Goal: Check status: Check status

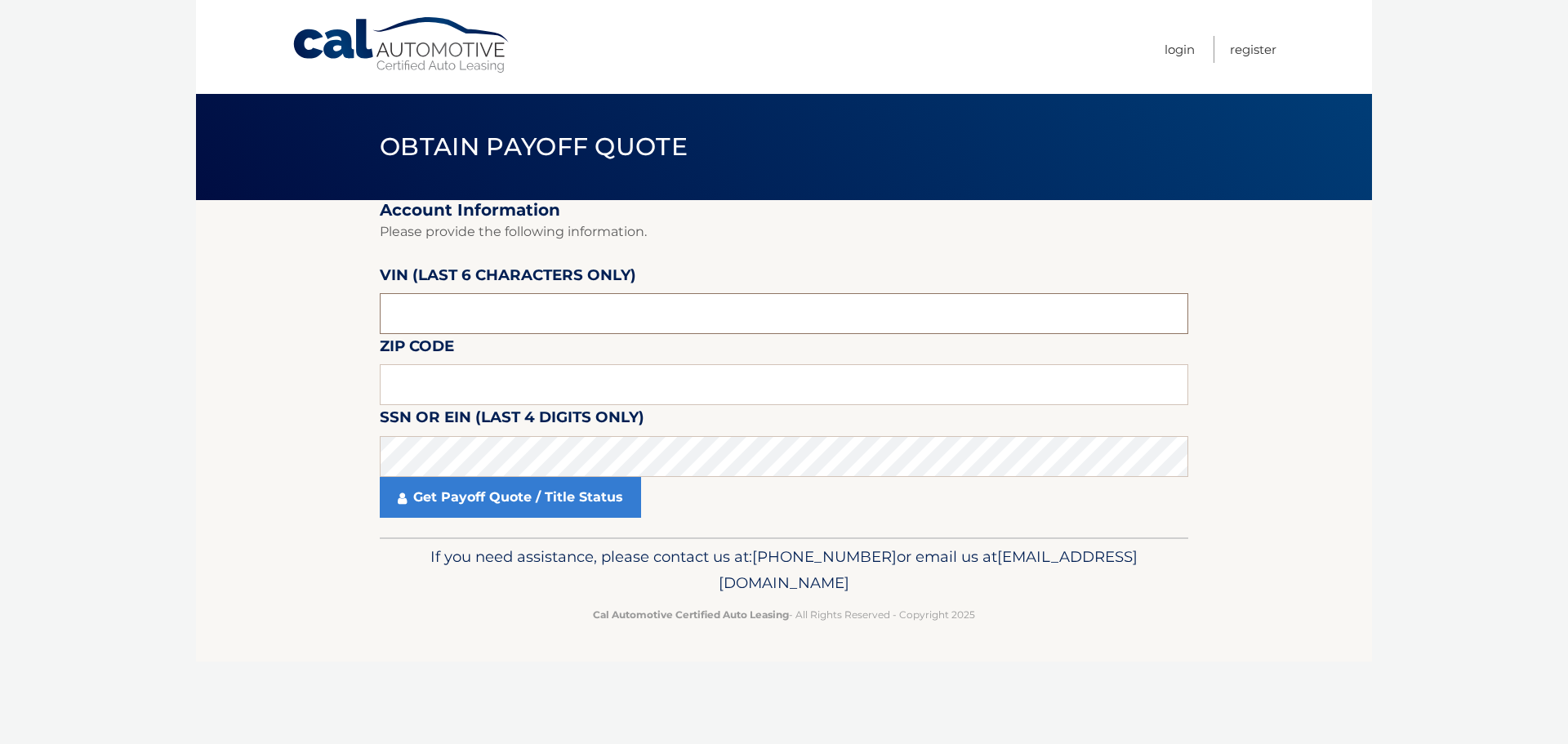
click at [396, 310] on input "text" at bounding box center [784, 314] width 809 height 40
type input "096385"
click at [411, 391] on input "text" at bounding box center [784, 384] width 809 height 40
click at [455, 387] on input "text" at bounding box center [784, 384] width 809 height 40
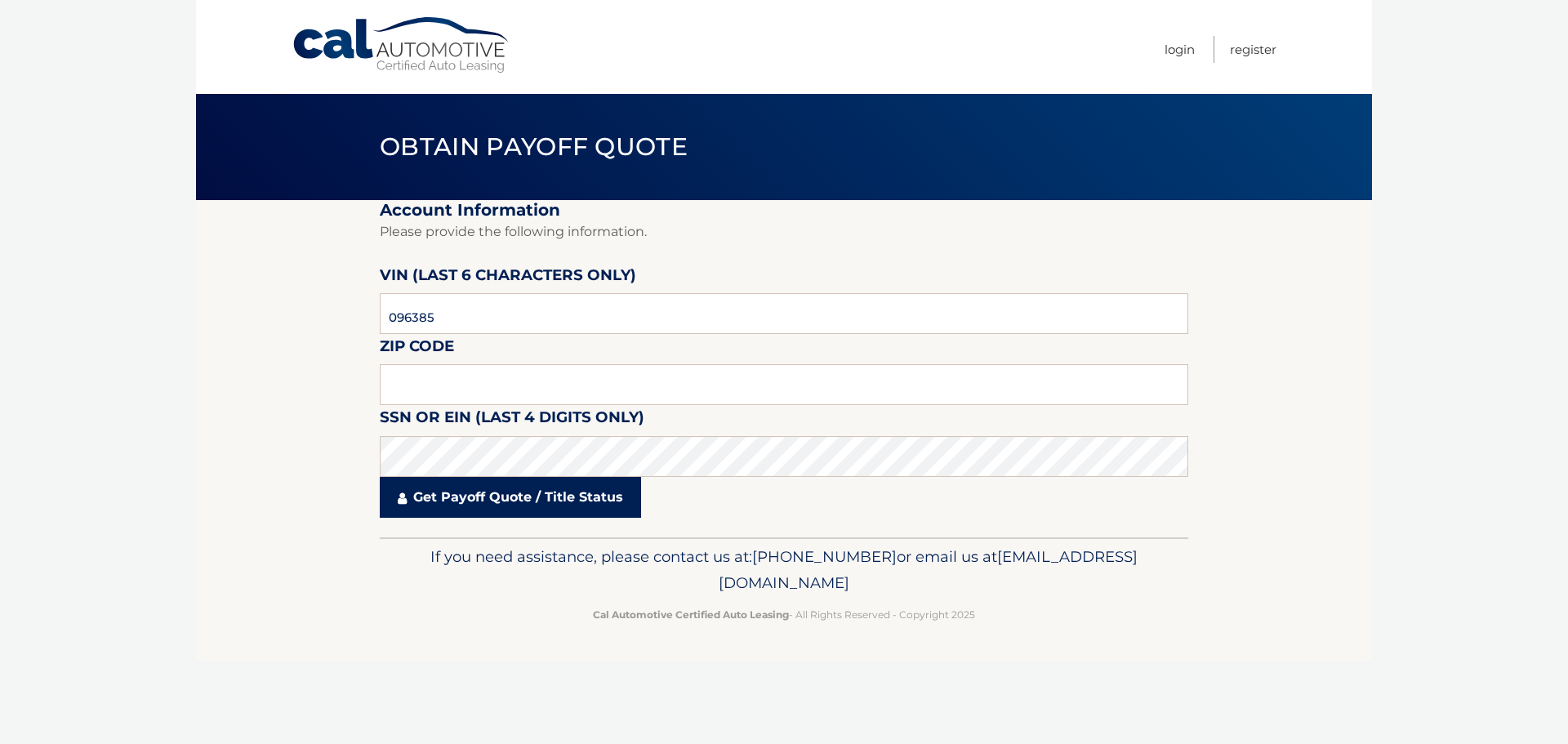
click at [413, 478] on link "Get Payoff Quote / Title Status" at bounding box center [509, 497] width 261 height 40
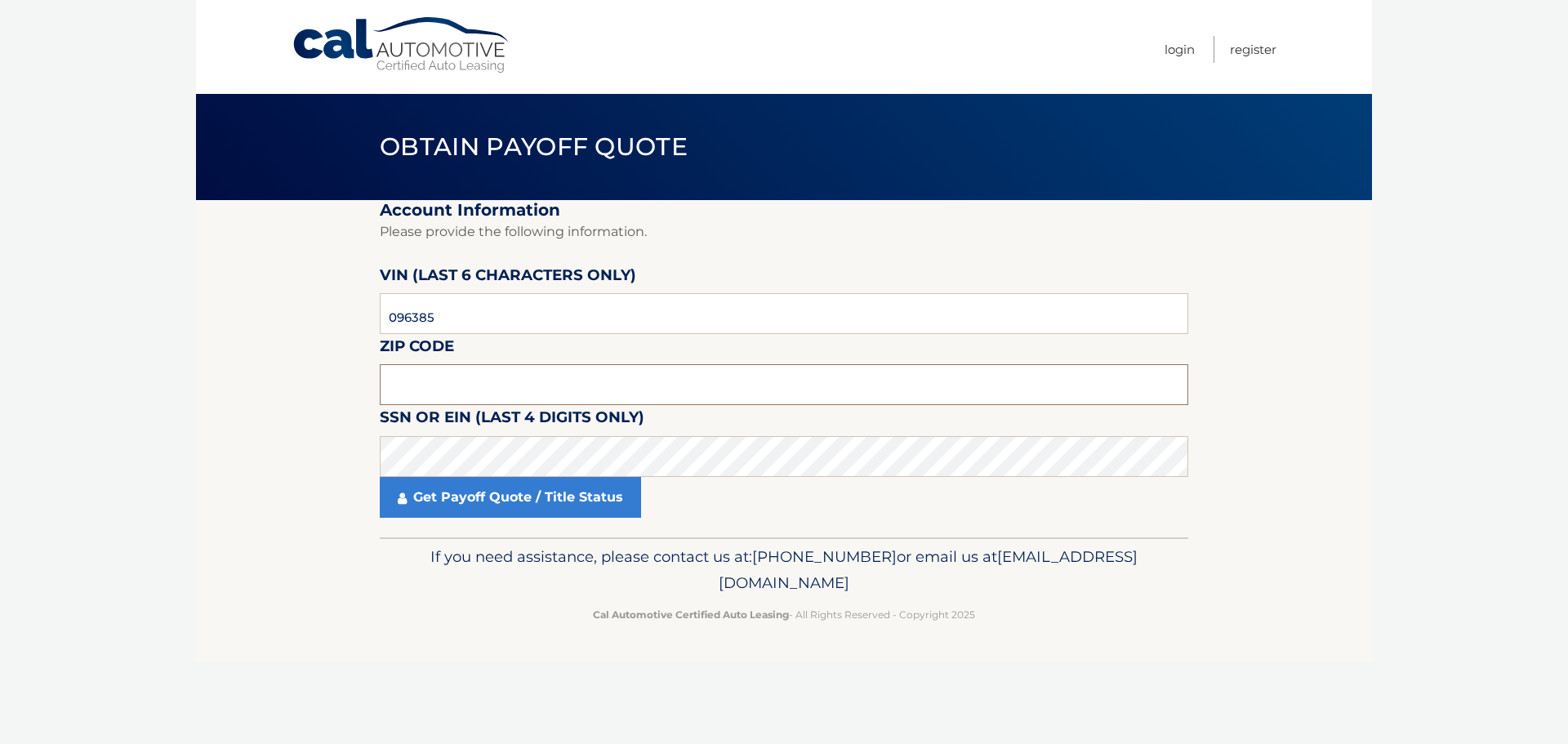
click at [435, 370] on input "text" at bounding box center [784, 384] width 809 height 40
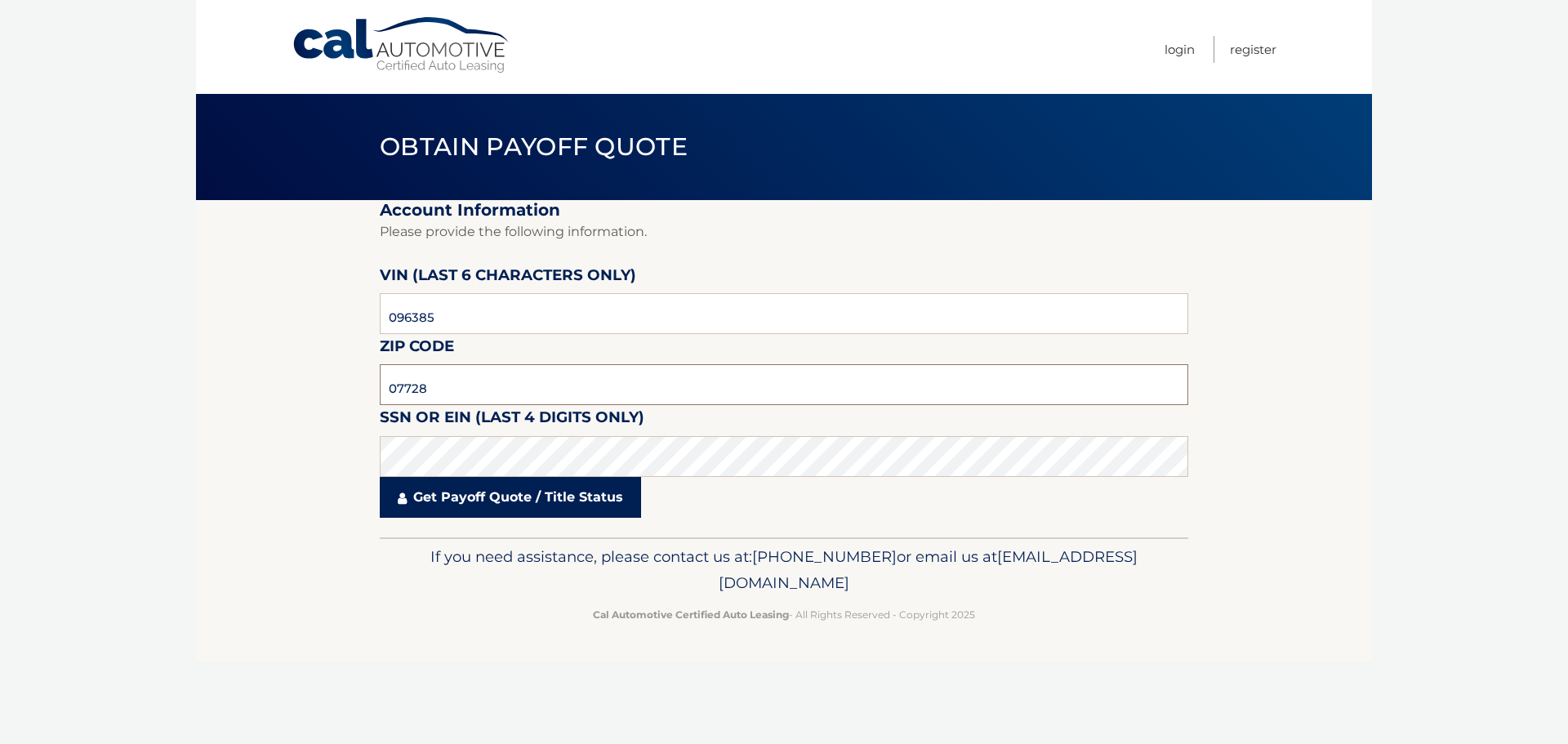
type input "07728"
click at [462, 496] on link "Get Payoff Quote / Title Status" at bounding box center [509, 497] width 261 height 40
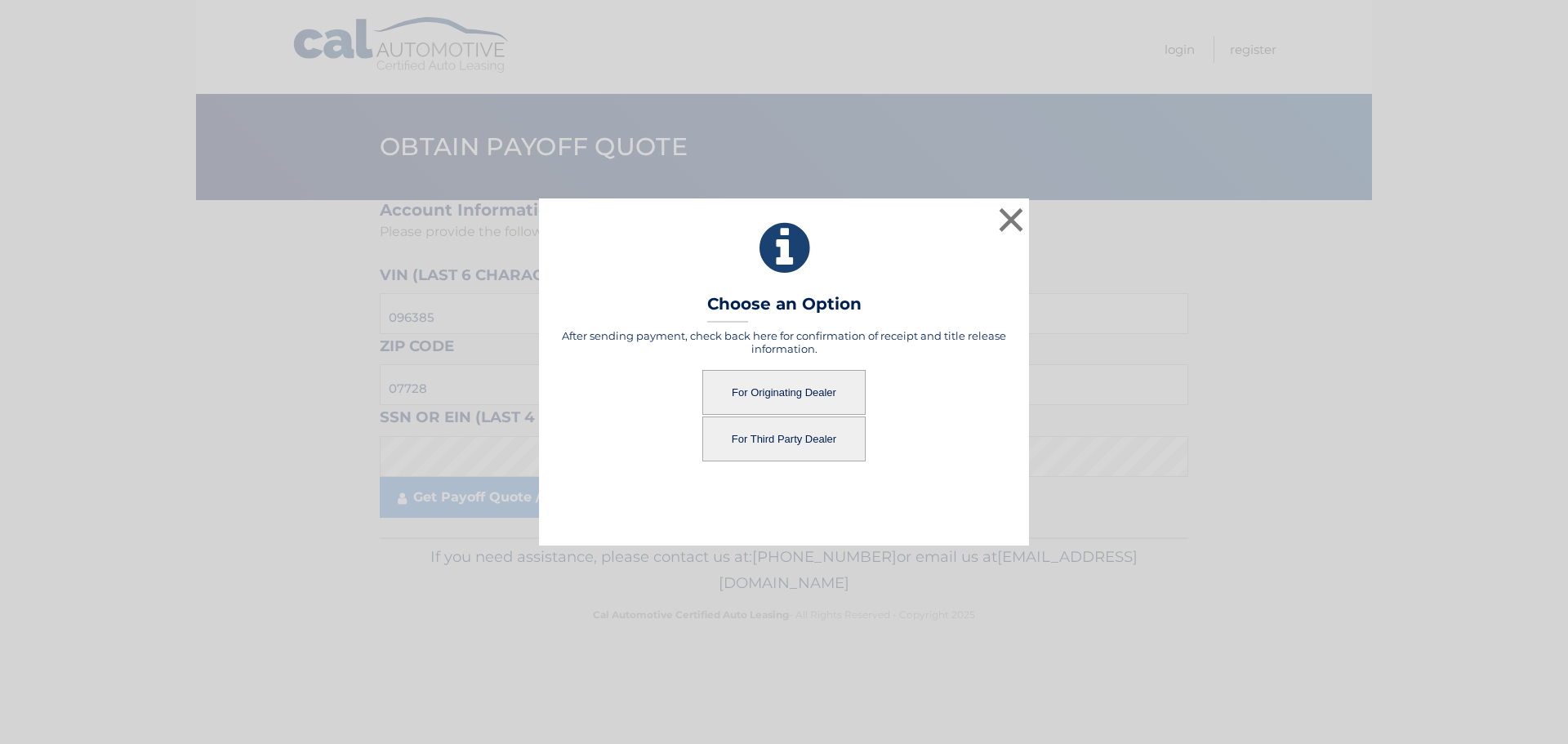
click at [770, 393] on button "For Originating Dealer" at bounding box center [784, 392] width 164 height 45
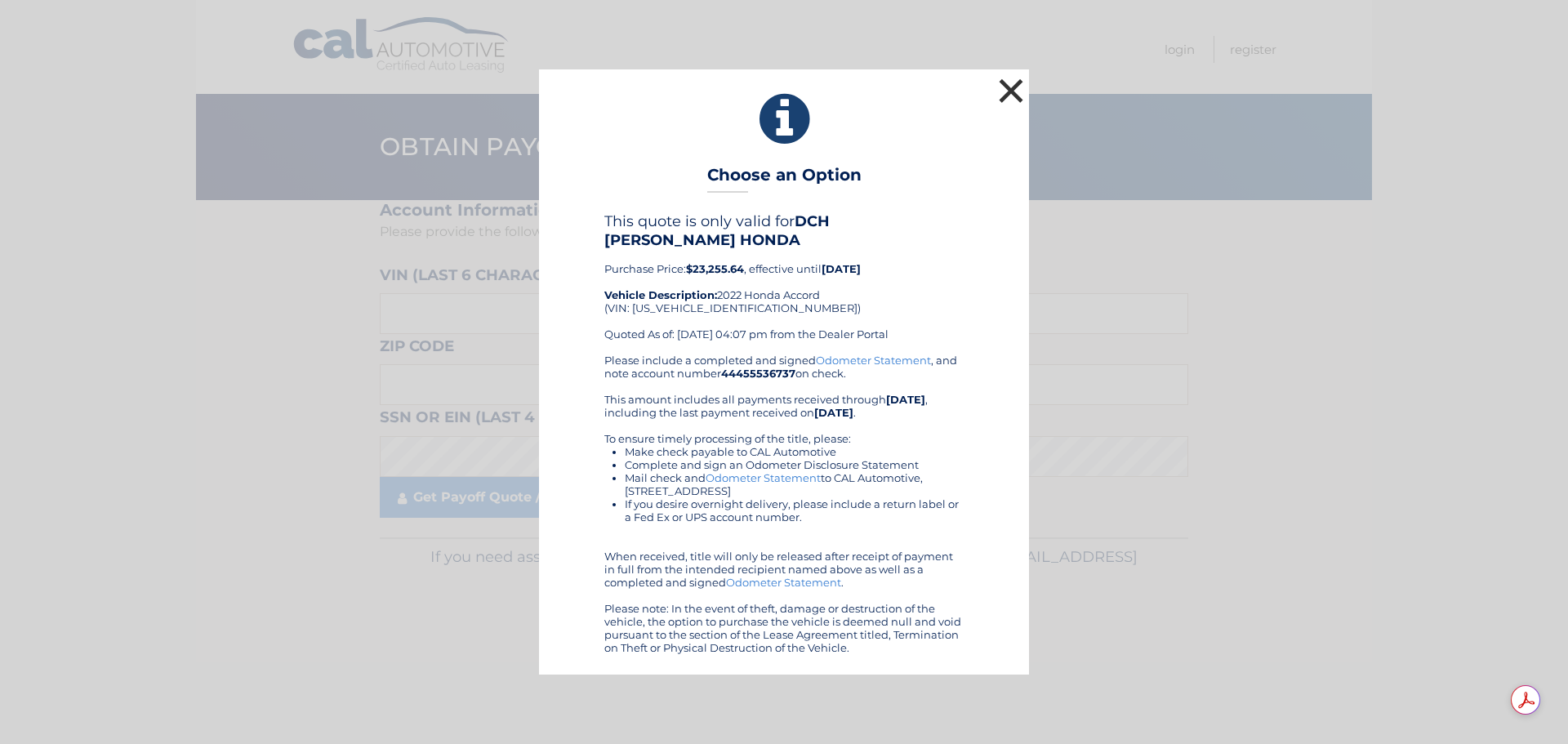
click at [1009, 99] on button "×" at bounding box center [1011, 90] width 33 height 33
